Goal: Communication & Community: Answer question/provide support

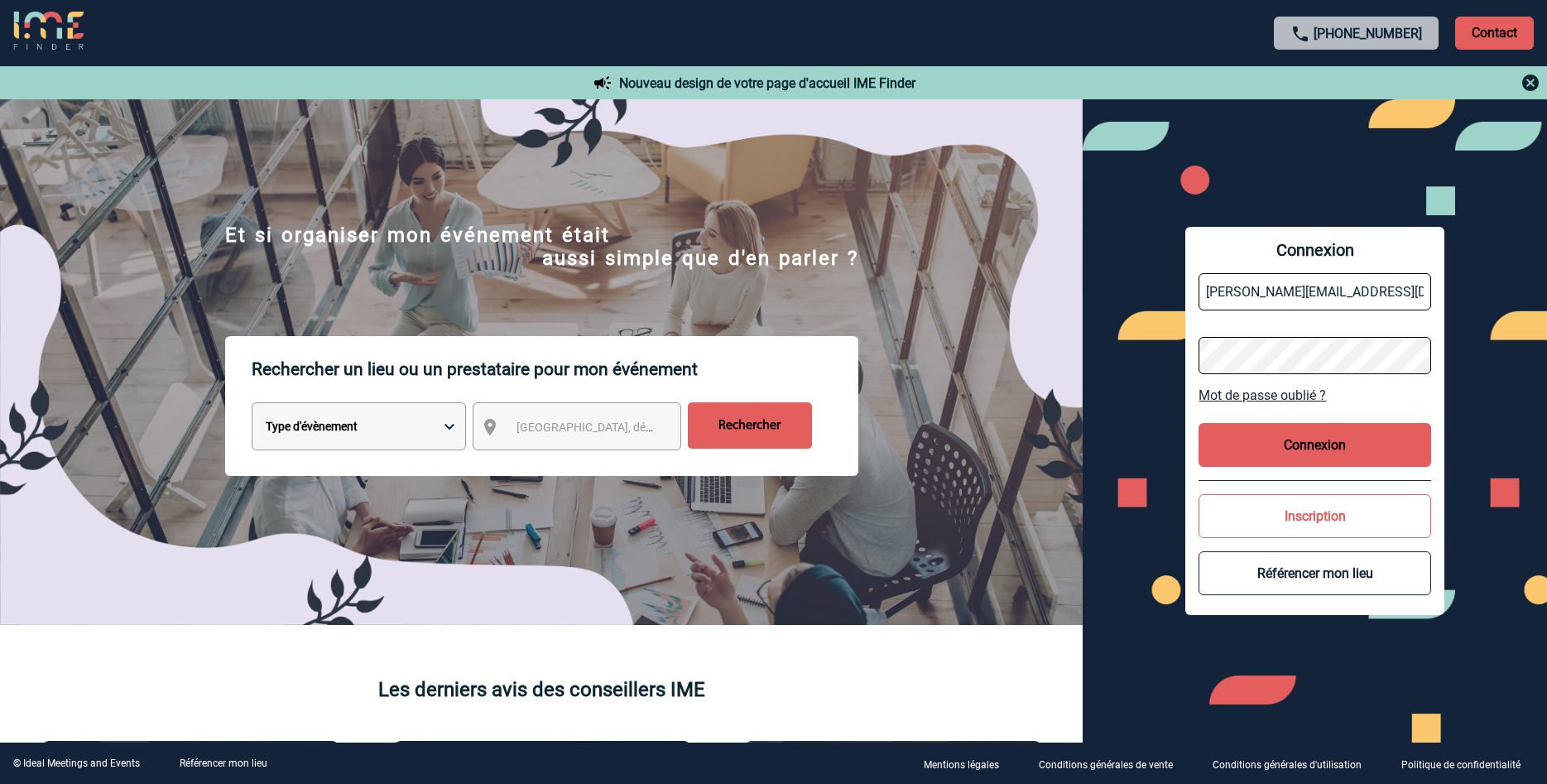
click at [1282, 446] on button "Connexion" at bounding box center [1314, 444] width 232 height 44
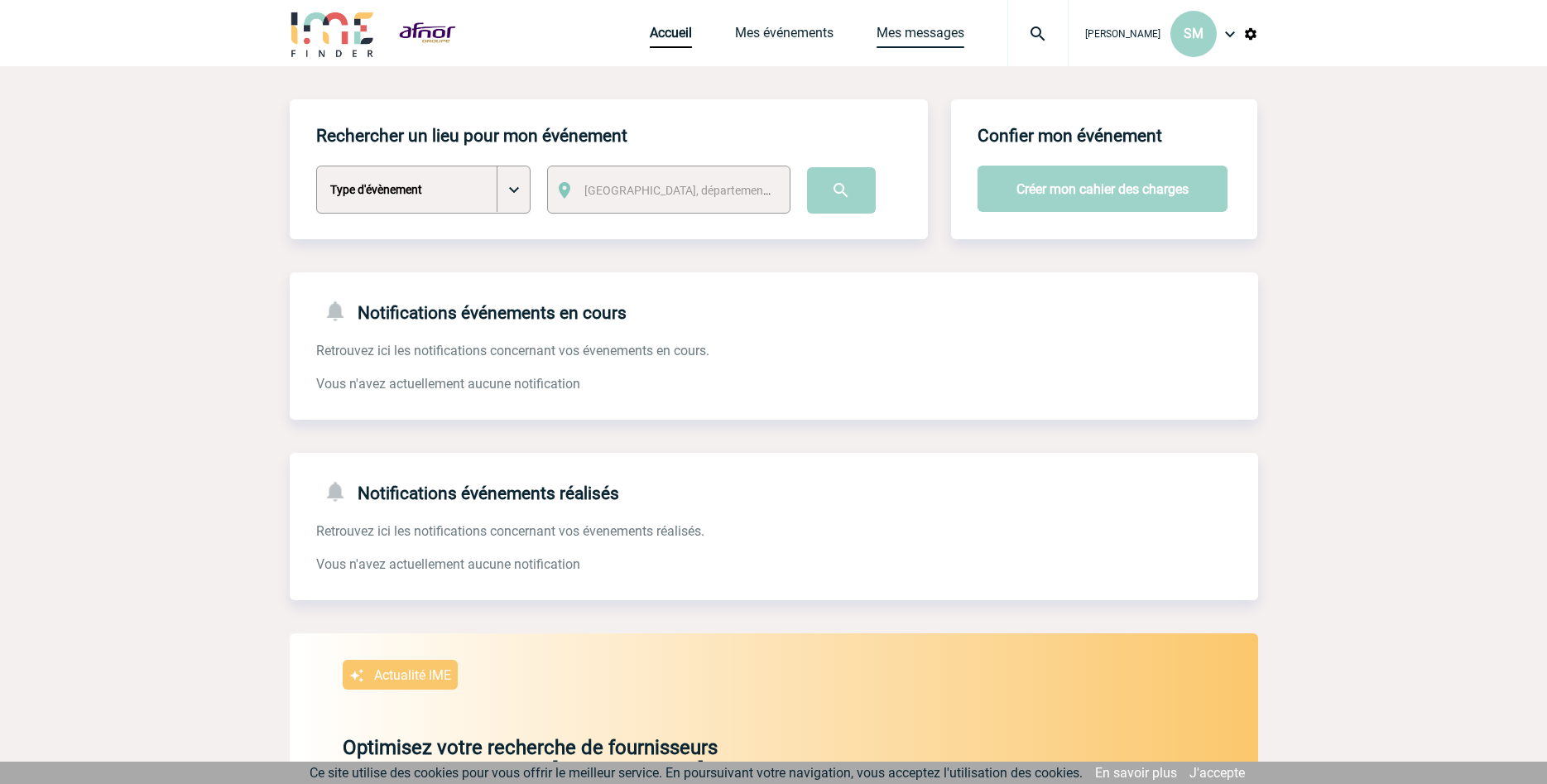
click at [943, 36] on link "Mes messages" at bounding box center [920, 36] width 88 height 23
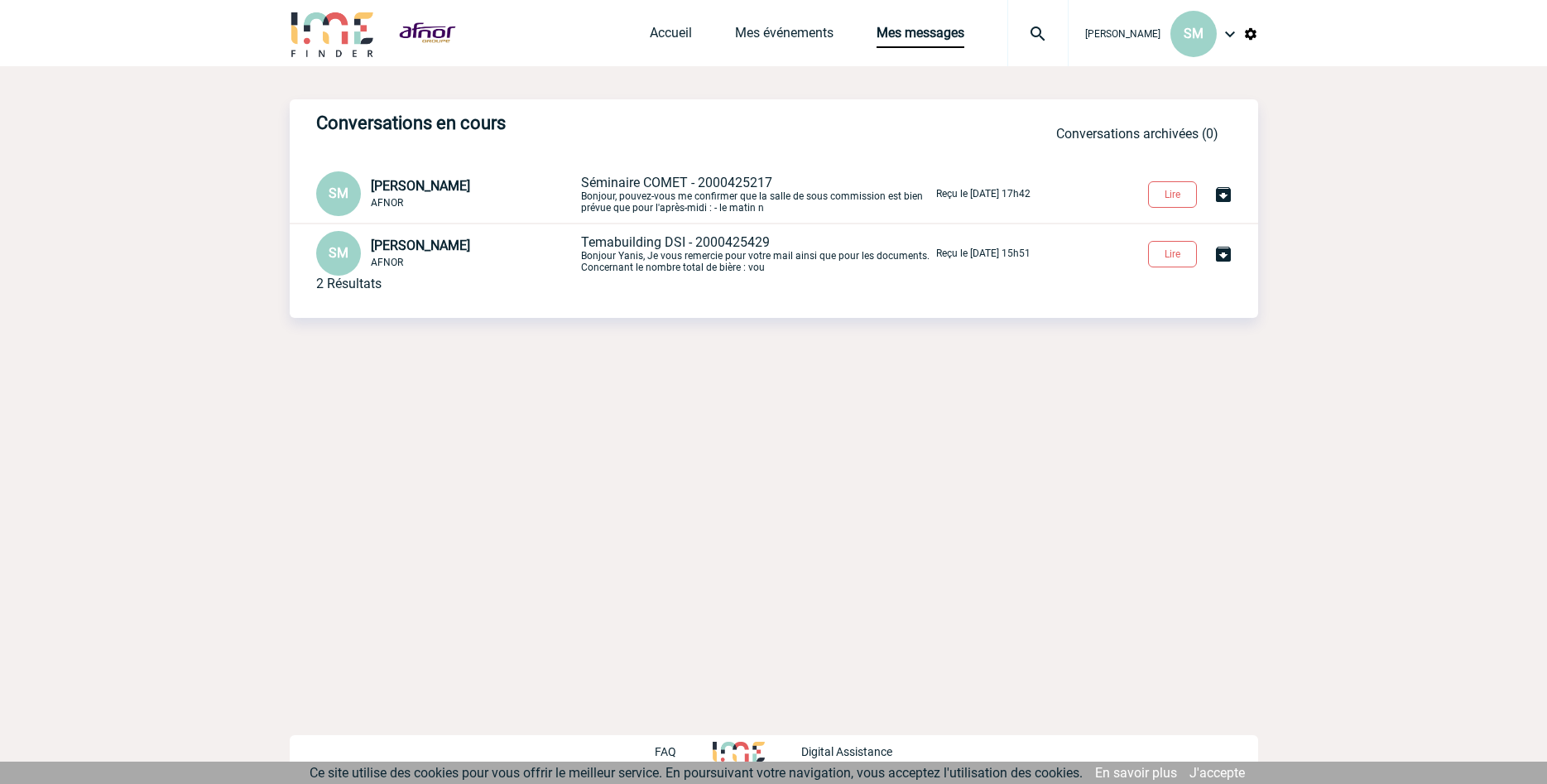
click at [754, 201] on p "Séminaire COMET - 2000425217 Bonjour, pouvez-vous me confirmer que la salle de …" at bounding box center [756, 194] width 352 height 39
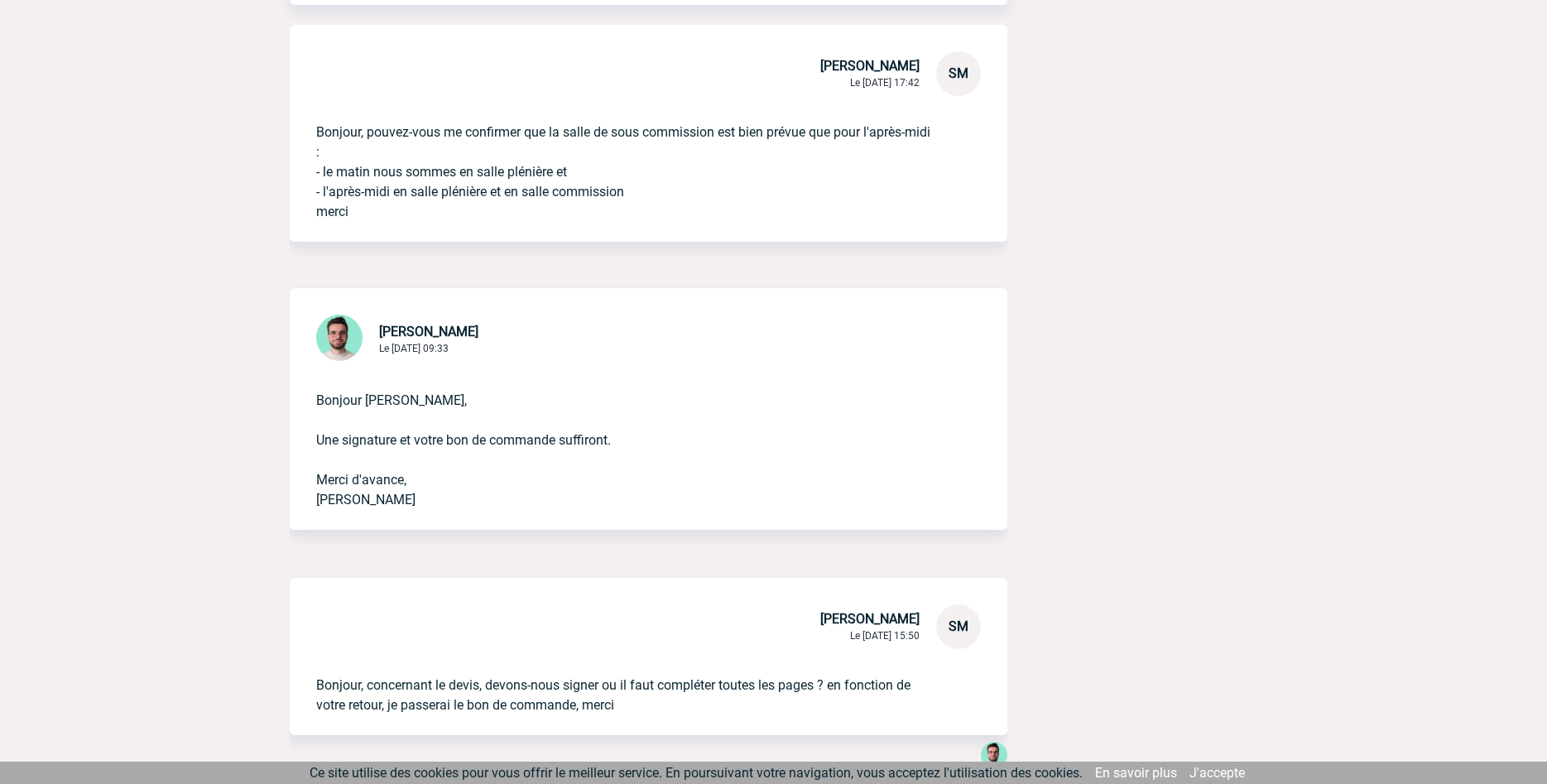
scroll to position [338, 0]
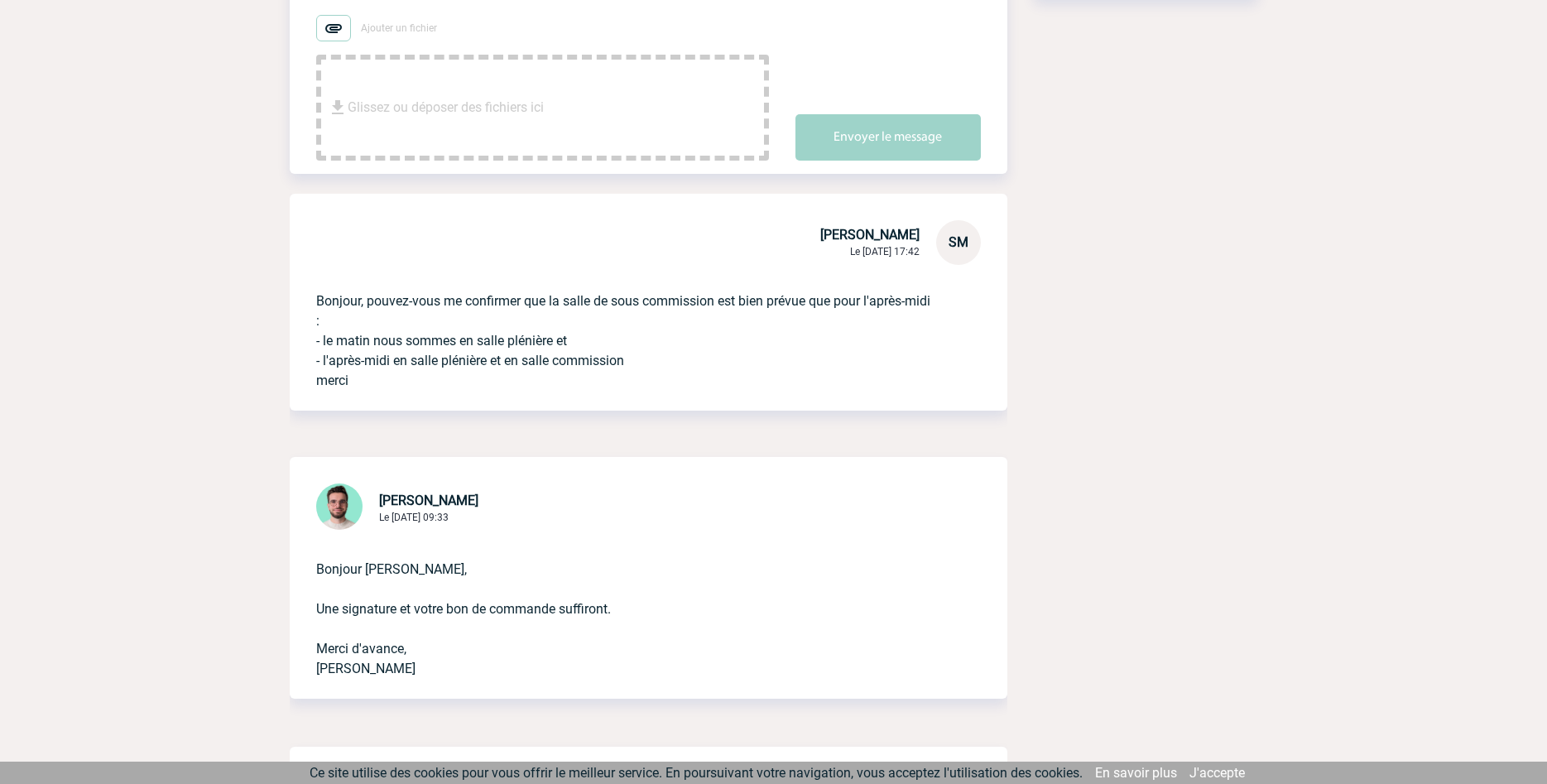
click at [602, 508] on div "[PERSON_NAME] Le [DATE] 09:33 Bonjour [PERSON_NAME], Une signature et votre bon…" at bounding box center [648, 577] width 718 height 242
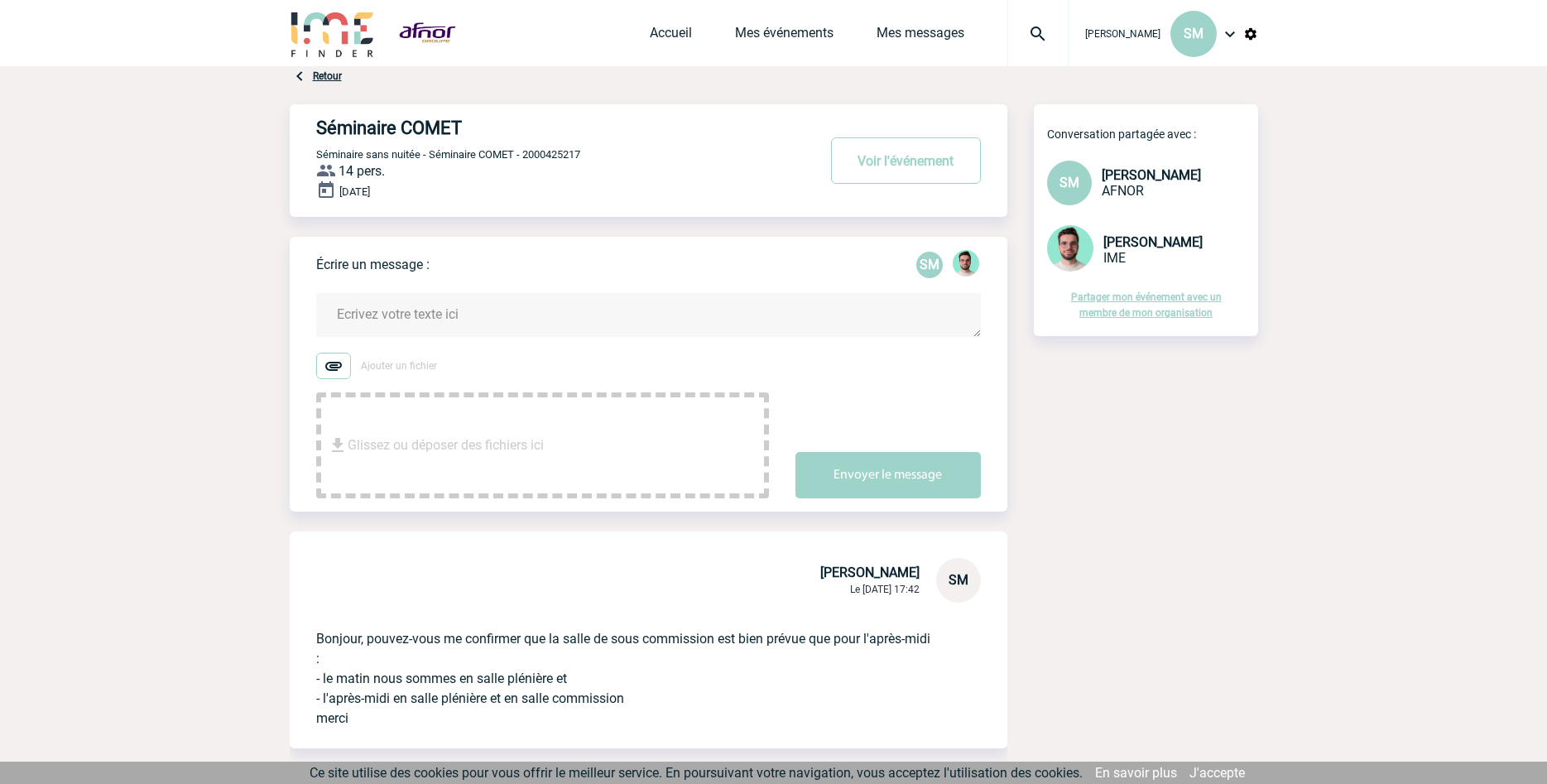
click at [512, 327] on textarea at bounding box center [648, 314] width 665 height 44
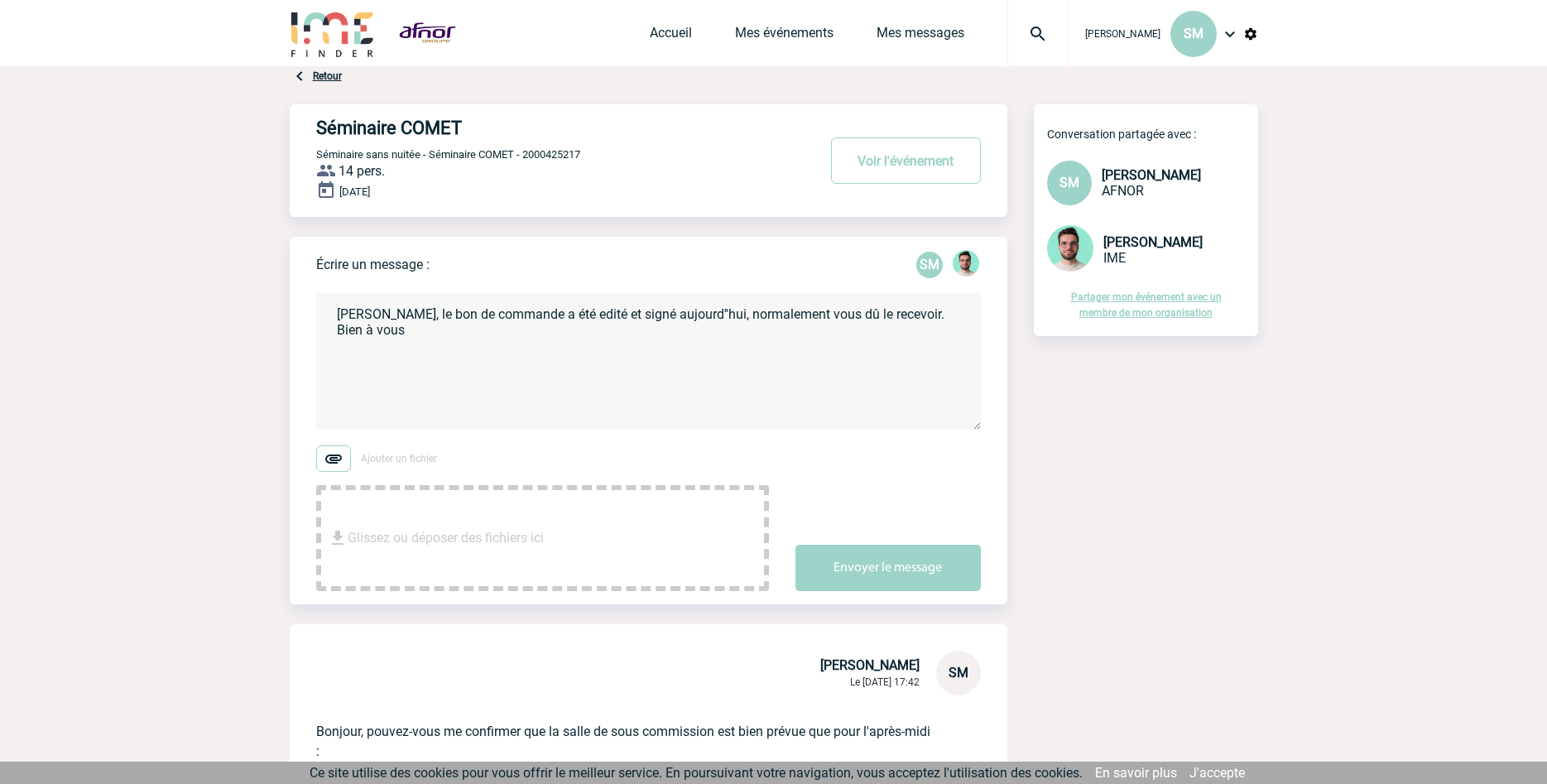
click at [680, 329] on textarea "[PERSON_NAME], le bon de commande a été edité et signé aujourd''hui, normalemen…" at bounding box center [648, 360] width 665 height 136
click at [736, 310] on textarea "[PERSON_NAME], le bon de commande a été edité et signé aujourd''hui, normalemen…" at bounding box center [648, 360] width 665 height 136
type textarea "Bonjour [PERSON_NAME], le bon de commande a été edité et signé [DATE]''hui, nor…"
